Goal: Navigation & Orientation: Find specific page/section

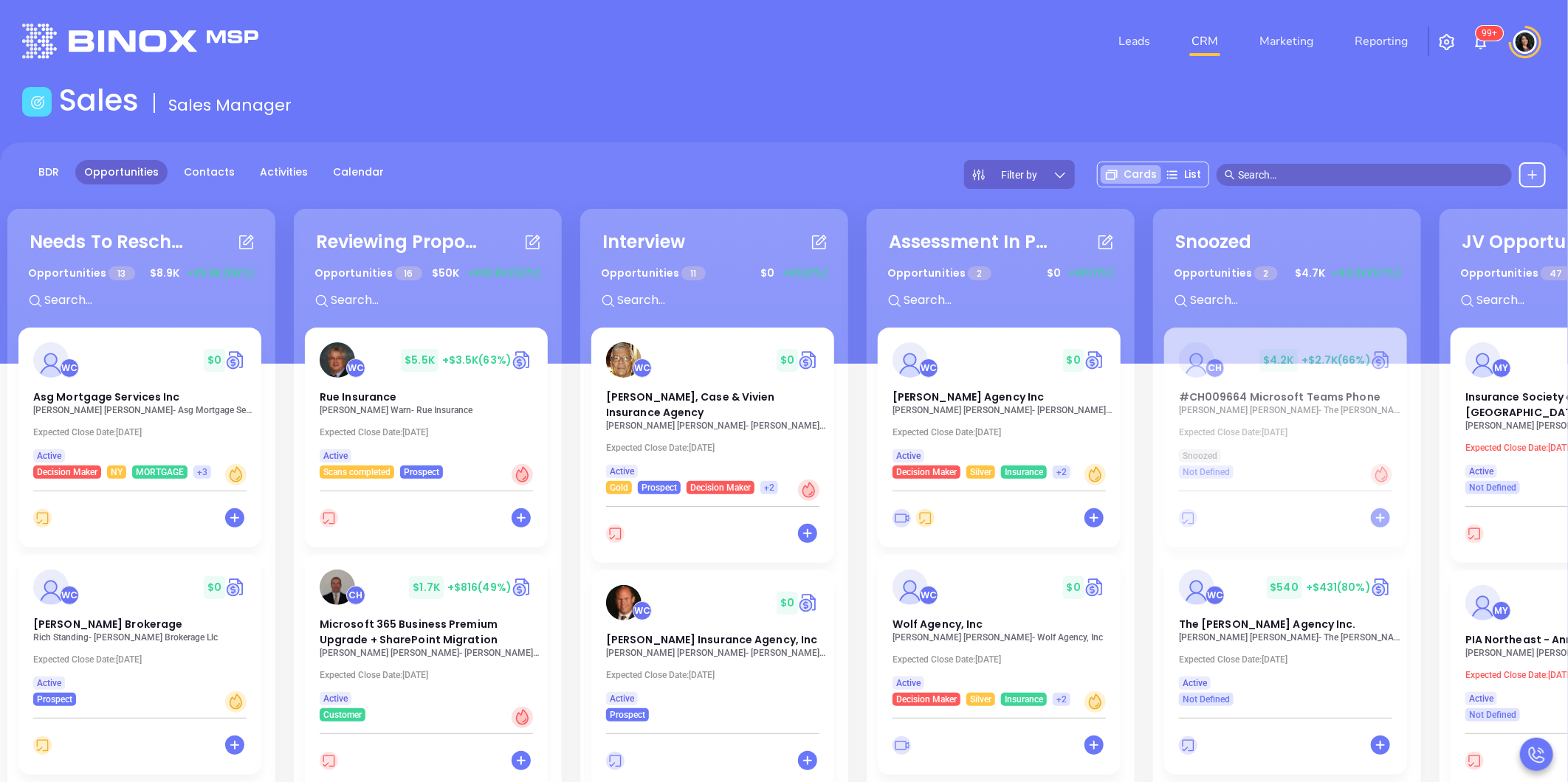
click at [787, 68] on header "Leads CRM Marketing Reporting 99+ Financial Leads Leads" at bounding box center [784, 41] width 1524 height 82
